Goal: Information Seeking & Learning: Learn about a topic

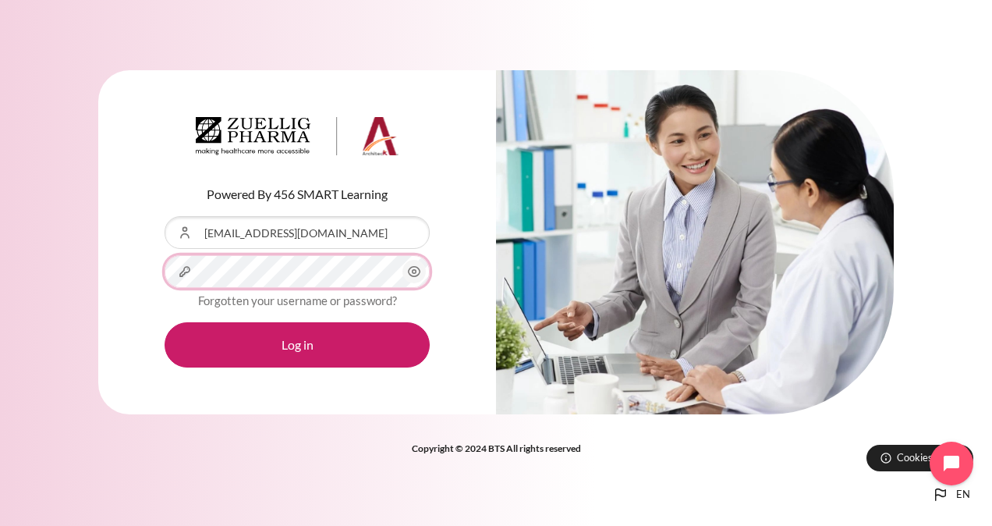
click at [165, 322] on button "Log in" at bounding box center [297, 344] width 265 height 45
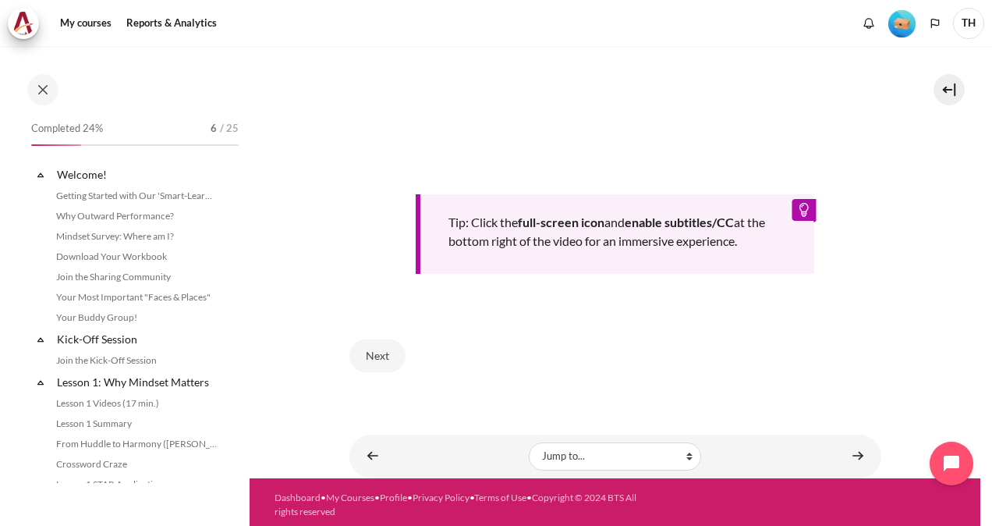
scroll to position [347, 0]
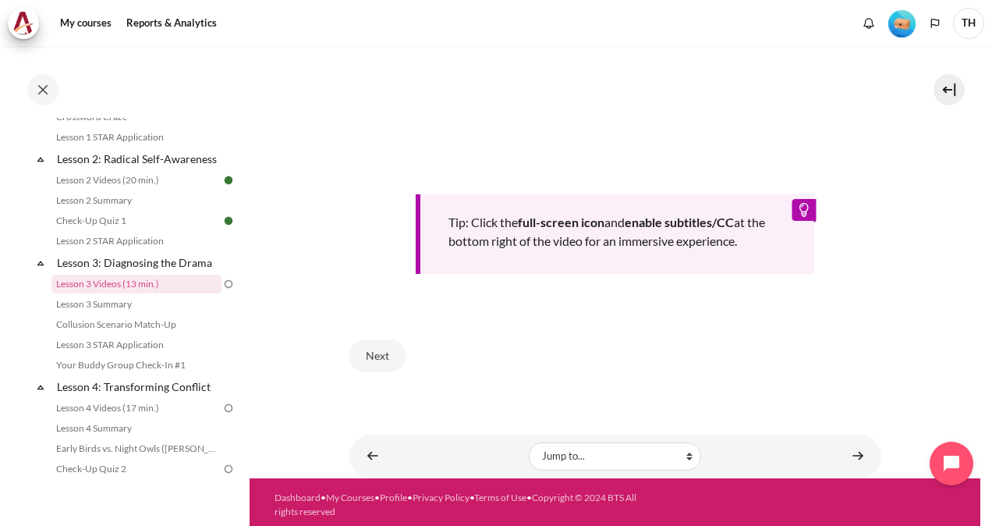
click at [499, 348] on div "Next" at bounding box center [616, 356] width 532 height 64
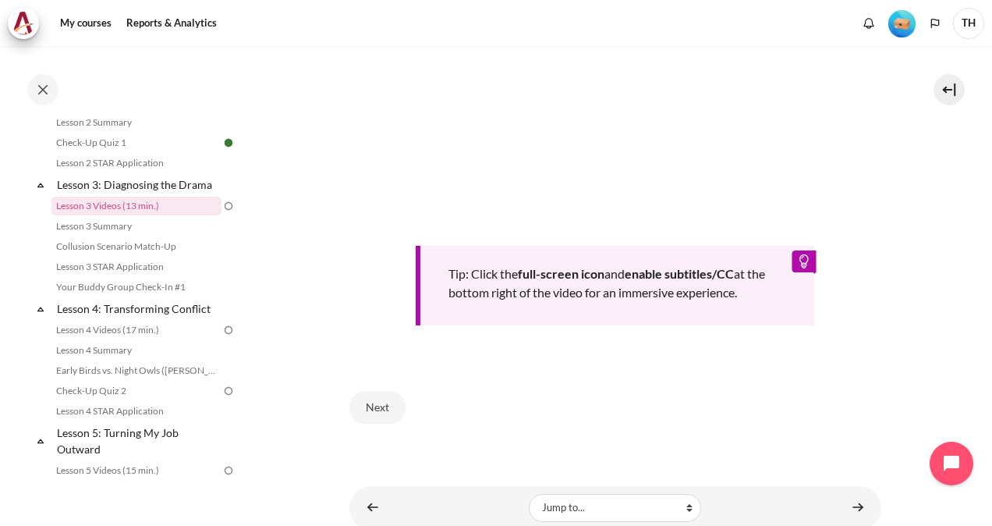
scroll to position [643, 0]
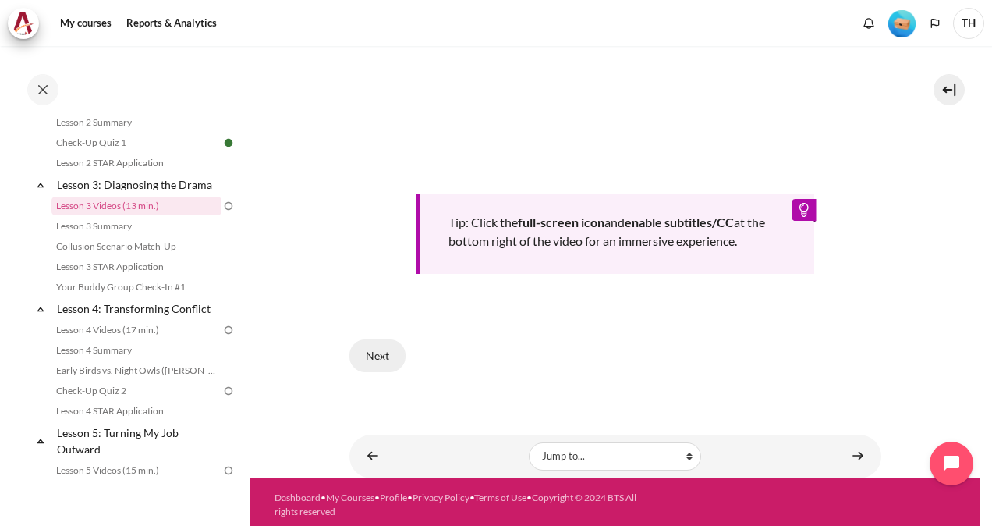
click at [379, 344] on button "Next" at bounding box center [378, 355] width 56 height 33
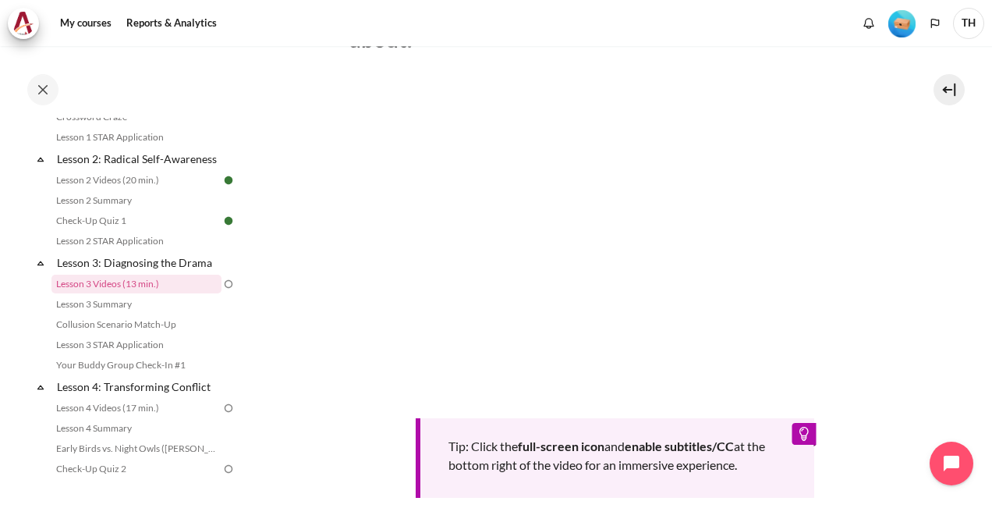
scroll to position [615, 0]
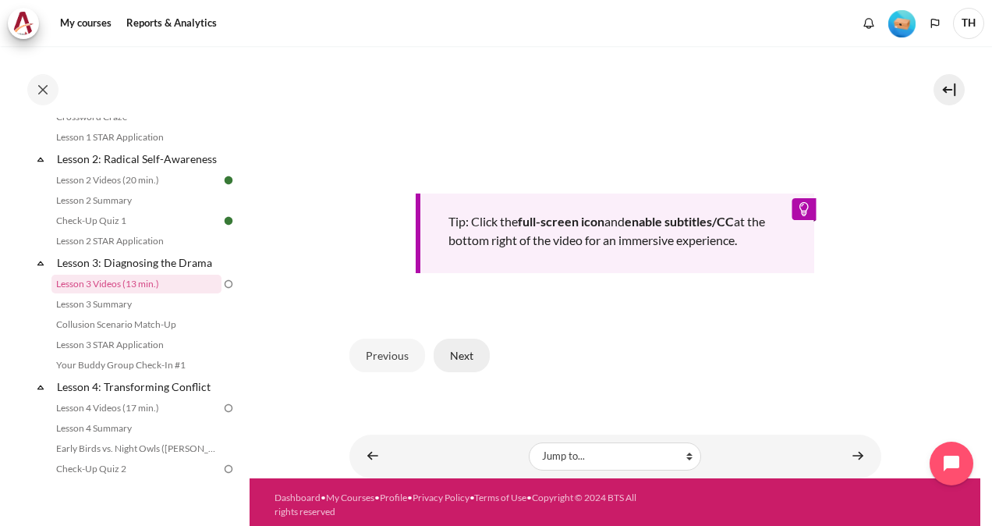
click at [484, 347] on button "Next" at bounding box center [462, 355] width 56 height 33
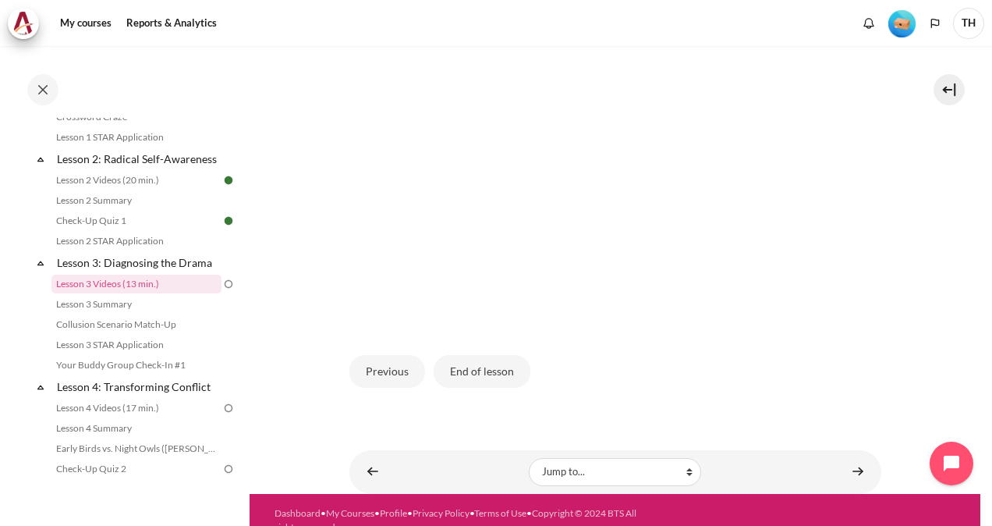
scroll to position [433, 0]
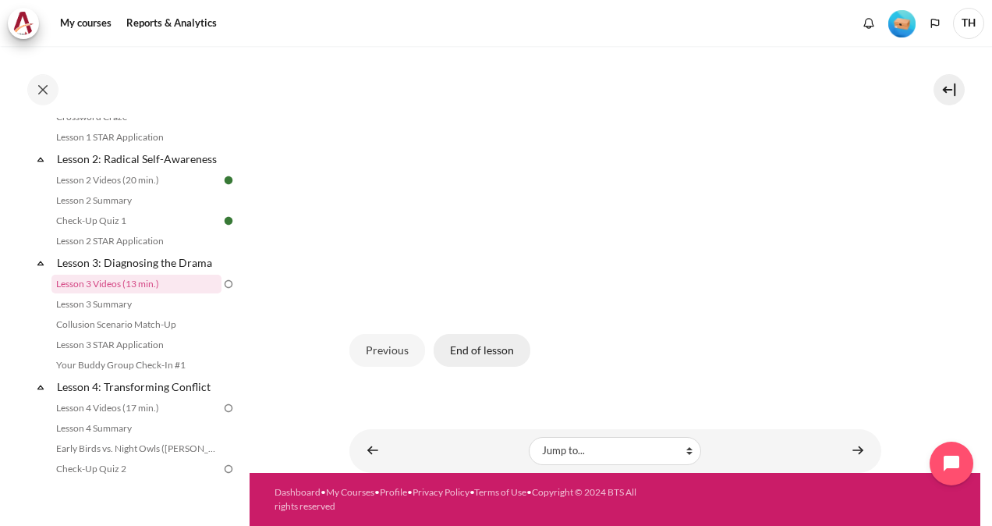
click at [475, 353] on button "End of lesson" at bounding box center [482, 350] width 97 height 33
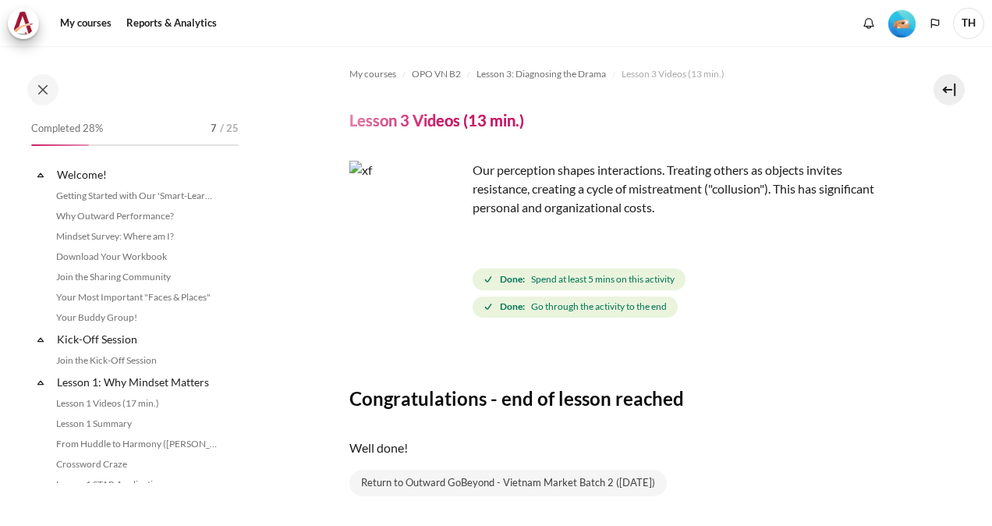
scroll to position [347, 0]
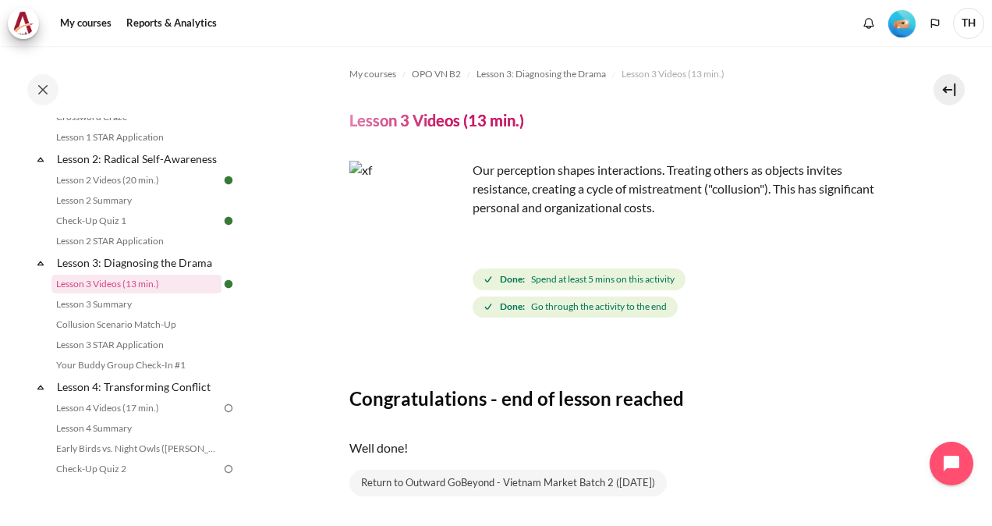
drag, startPoint x: 158, startPoint y: 338, endPoint x: 783, endPoint y: 112, distance: 665.1
click at [783, 112] on header "Lesson 3 Videos (13 min.)" at bounding box center [616, 120] width 532 height 20
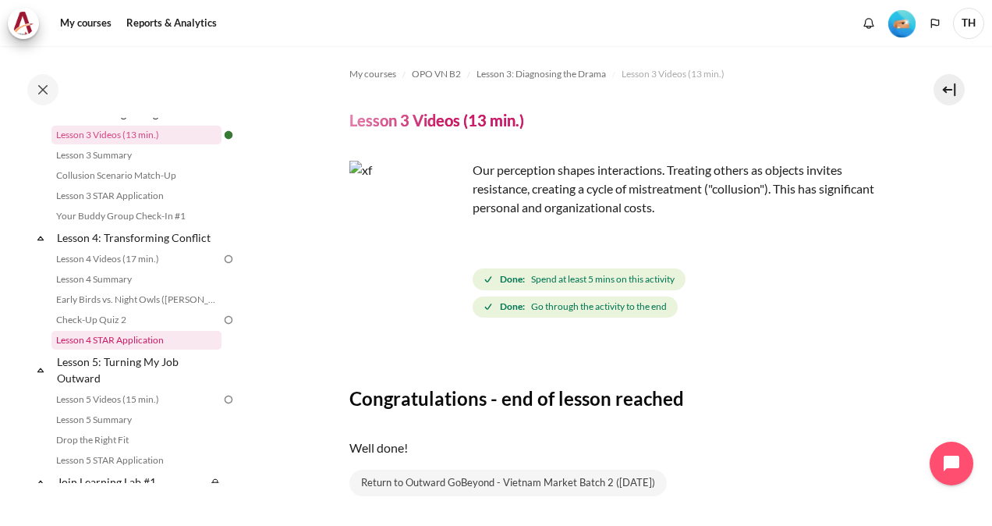
scroll to position [503, 0]
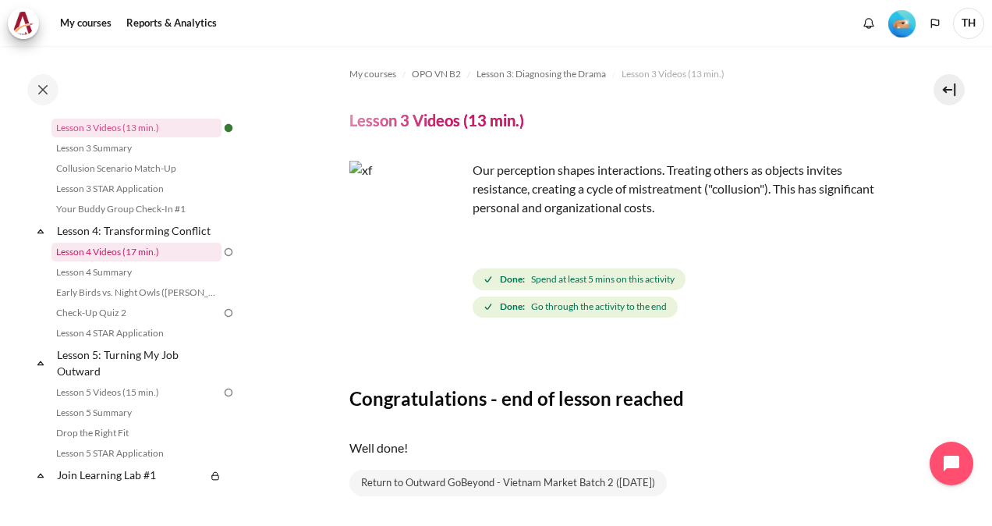
click at [151, 261] on link "Lesson 4 Videos (17 min.)" at bounding box center [136, 252] width 170 height 19
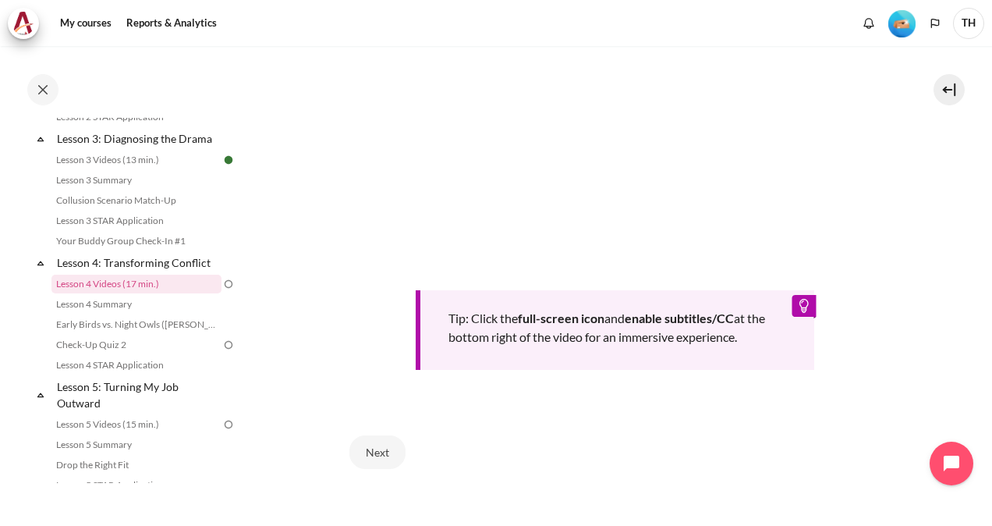
scroll to position [596, 0]
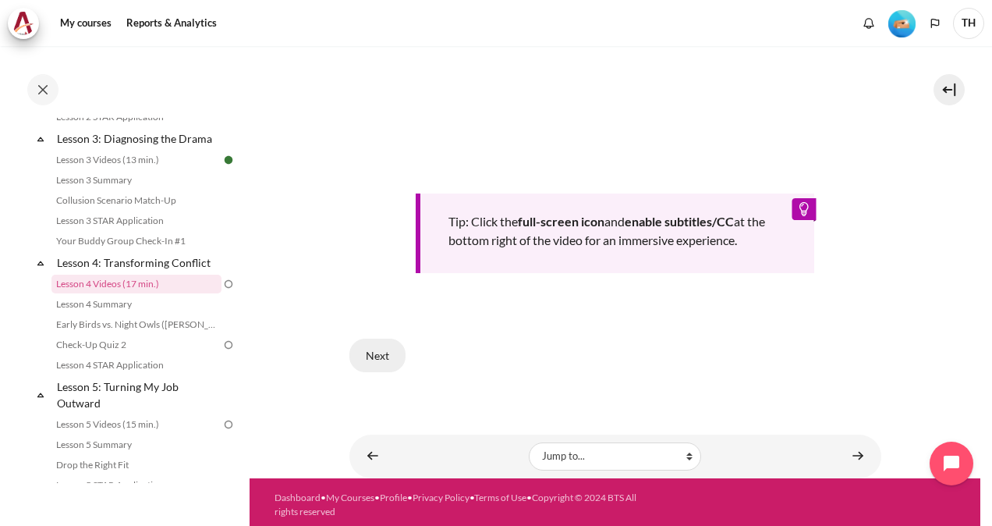
click at [369, 345] on button "Next" at bounding box center [378, 355] width 56 height 33
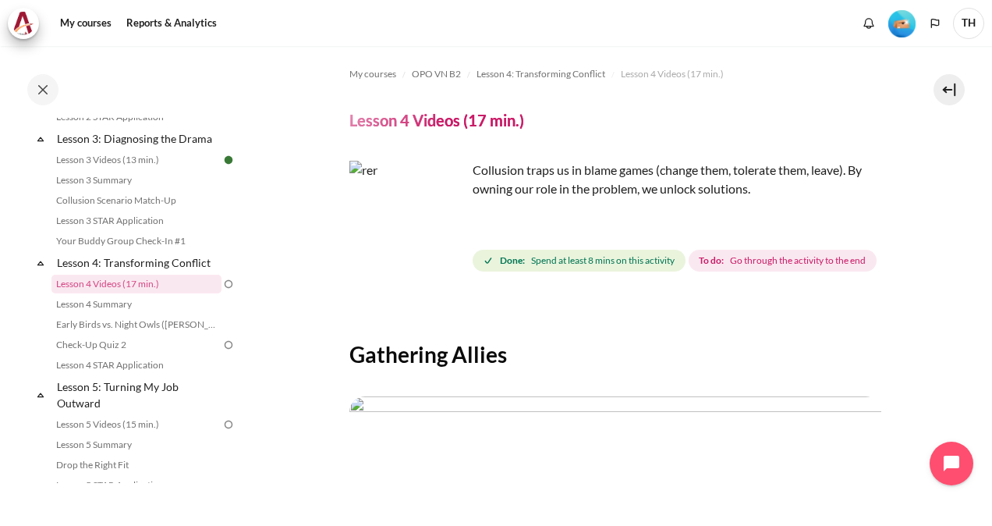
scroll to position [414, 0]
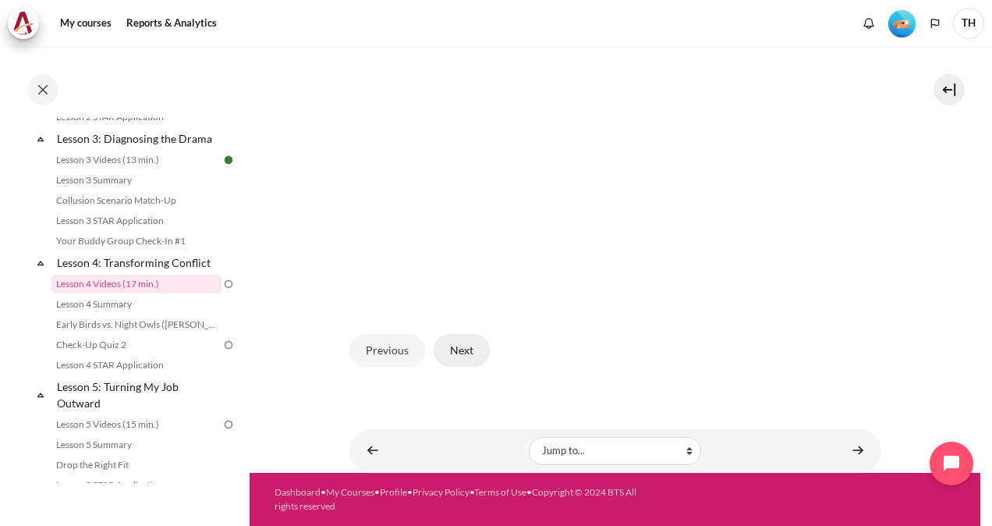
click at [474, 360] on button "Next" at bounding box center [462, 350] width 56 height 33
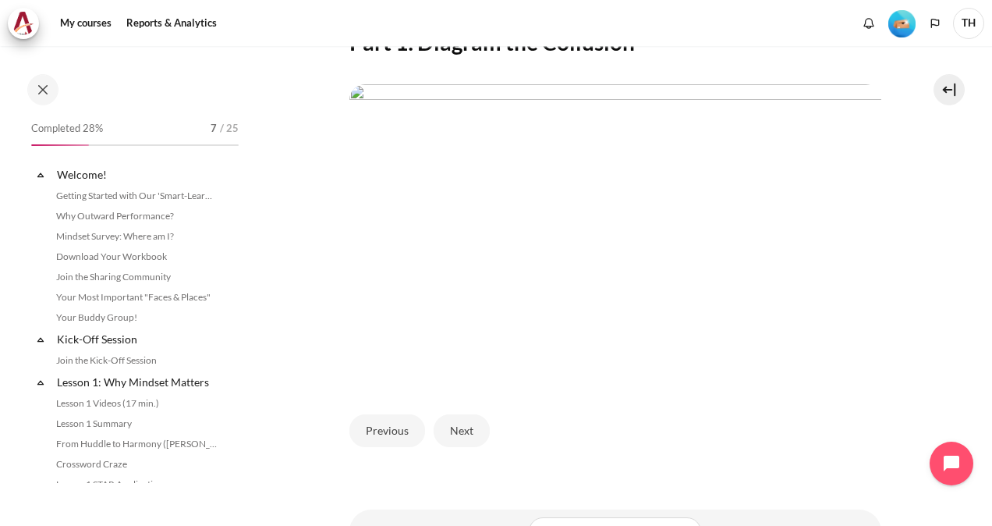
scroll to position [471, 0]
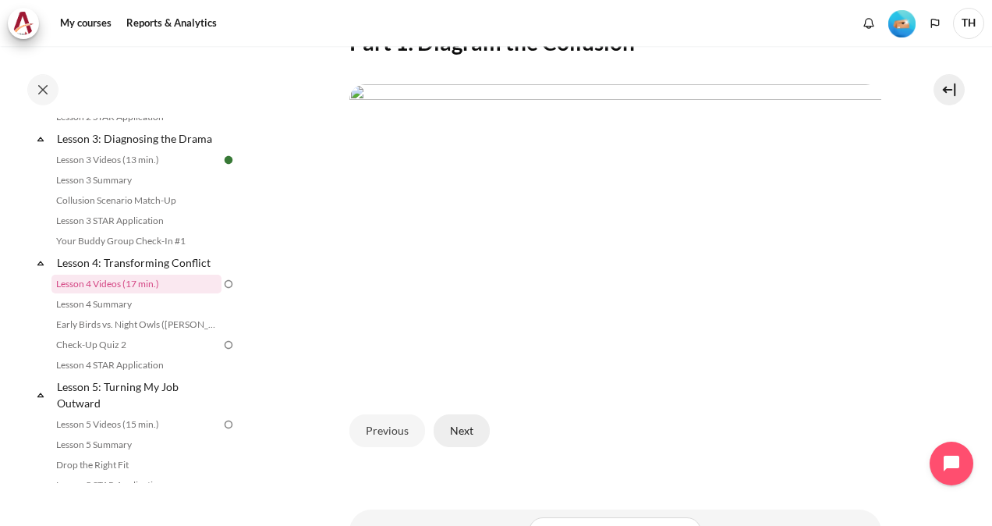
click at [449, 447] on button "Next" at bounding box center [462, 430] width 56 height 33
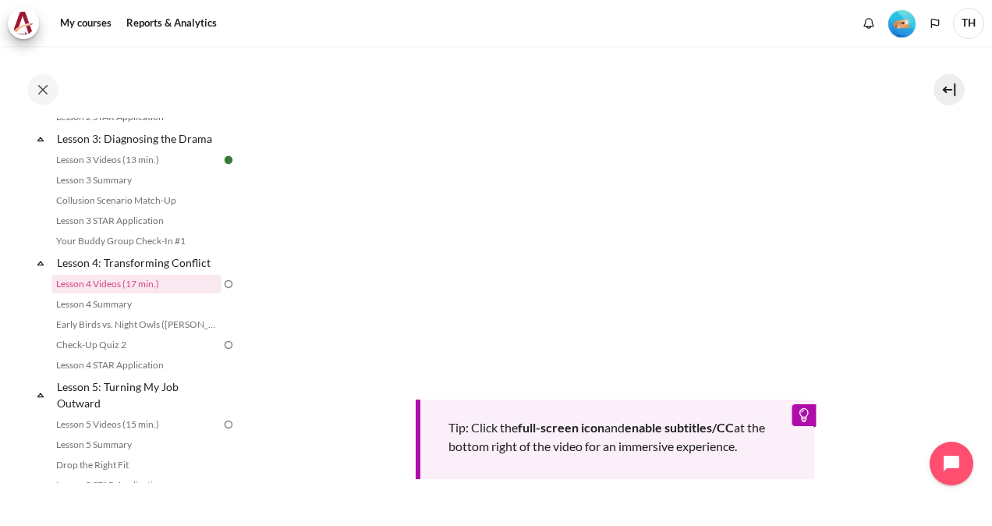
scroll to position [623, 0]
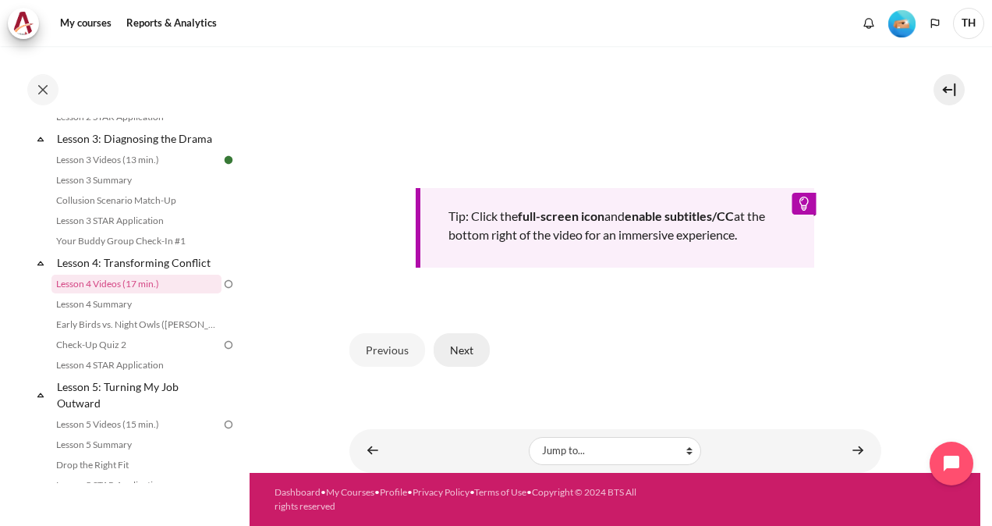
click at [455, 353] on button "Next" at bounding box center [462, 349] width 56 height 33
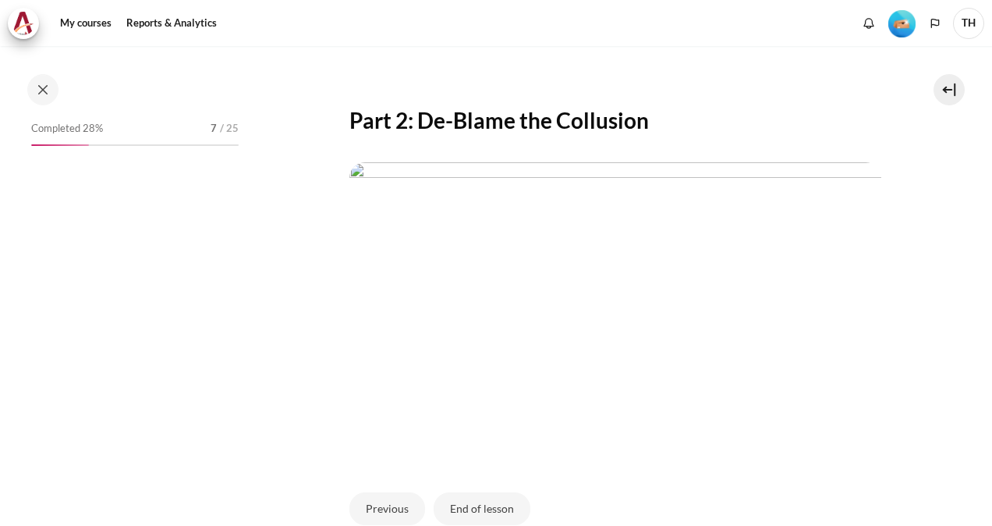
scroll to position [414, 0]
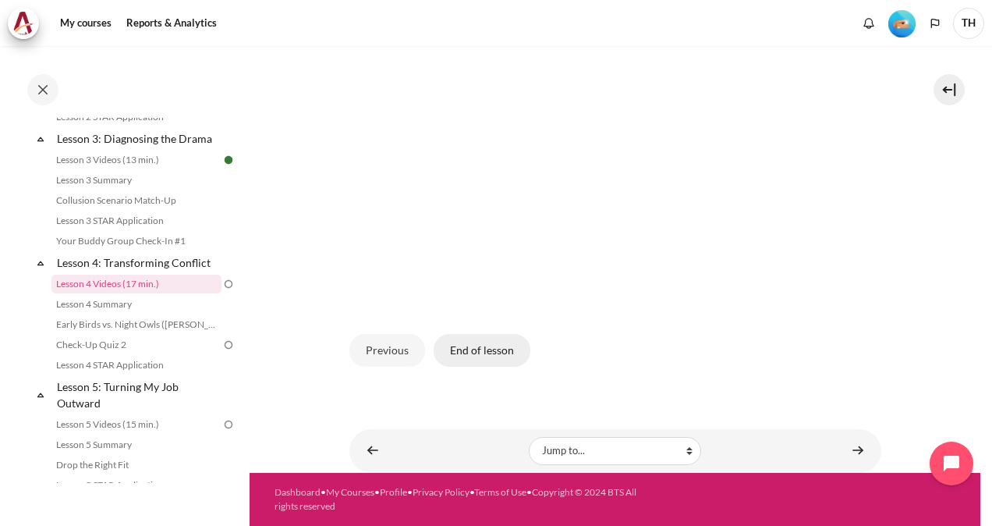
click at [504, 356] on button "End of lesson" at bounding box center [482, 350] width 97 height 33
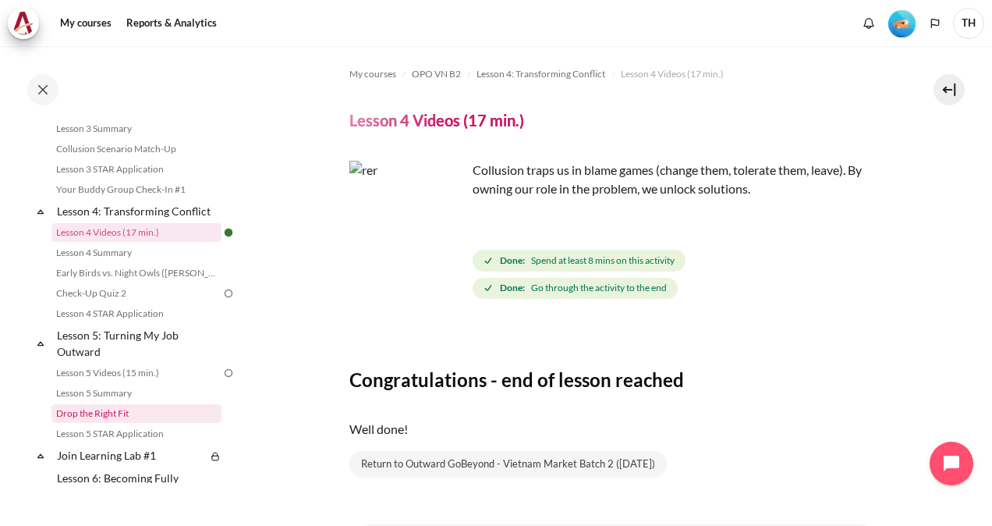
scroll to position [705, 0]
